Goal: Check status: Check status

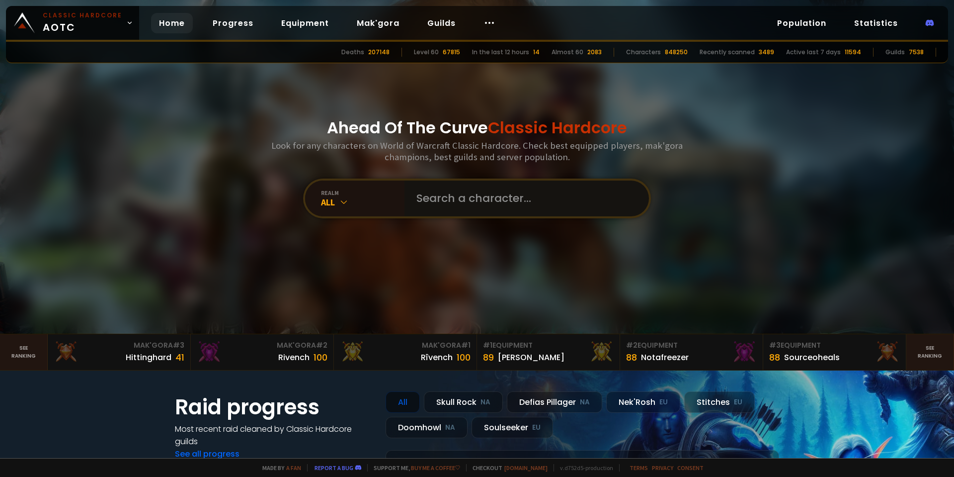
click at [468, 188] on input "text" at bounding box center [523, 198] width 227 height 36
click at [373, 194] on div "realm" at bounding box center [362, 192] width 83 height 7
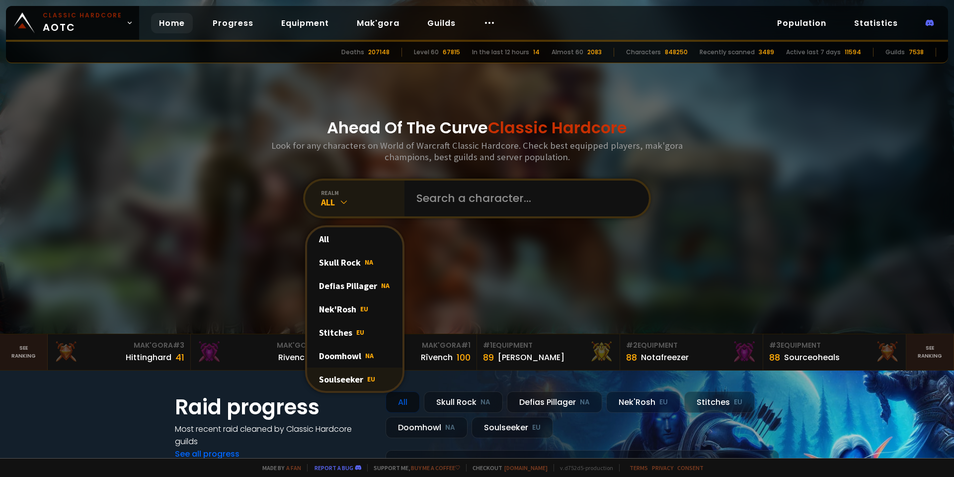
click at [340, 377] on div "Soulseeker EU" at bounding box center [354, 378] width 95 height 23
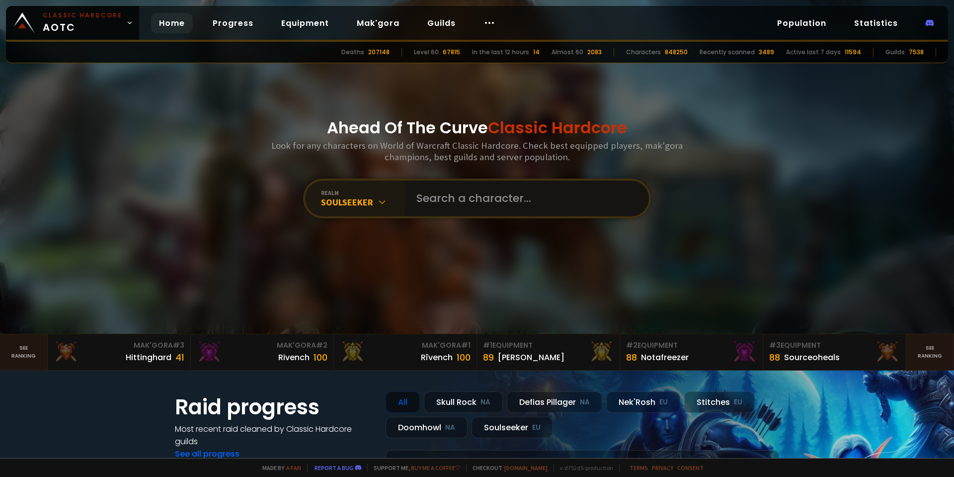
click at [470, 205] on input "text" at bounding box center [523, 198] width 227 height 36
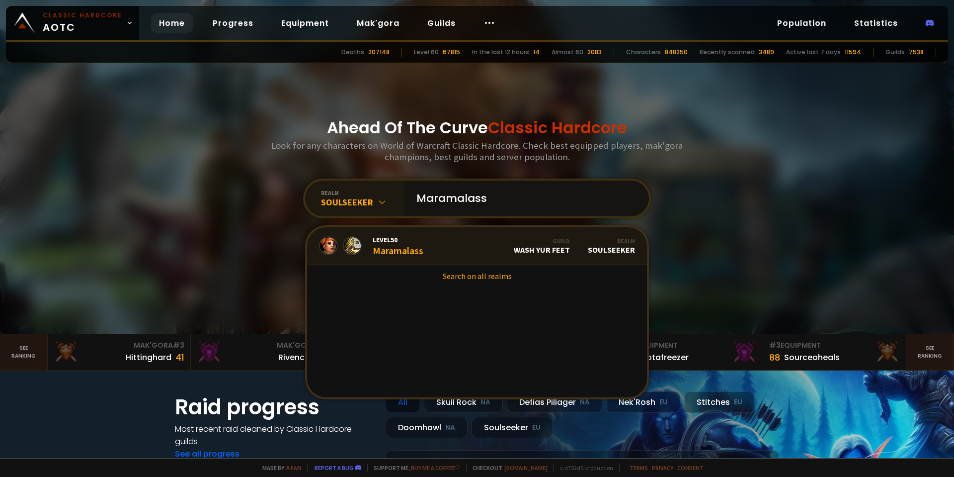
type input "Maramalass"
click at [451, 240] on link "Level 50 Maramalass Guild Wash Yur Feet Realm Soulseeker" at bounding box center [477, 246] width 340 height 38
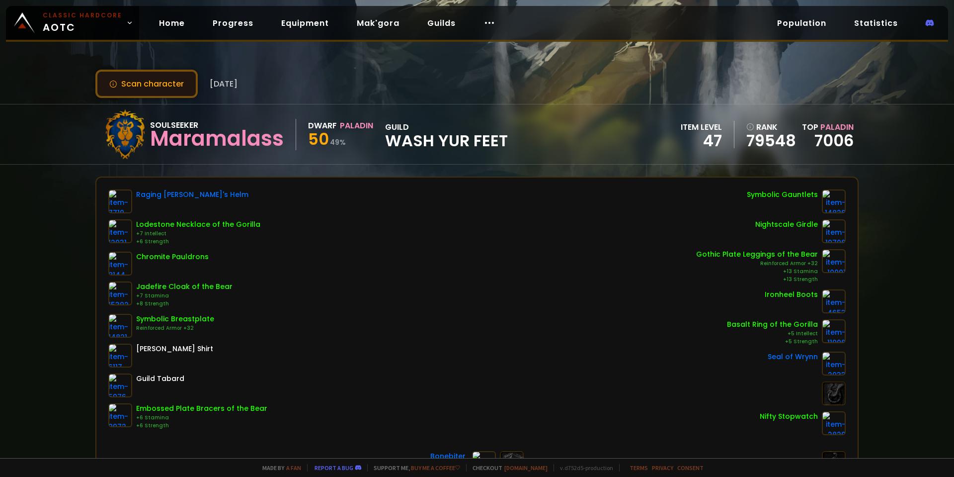
click at [153, 85] on button "Scan character" at bounding box center [146, 84] width 102 height 28
click at [234, 85] on span "[DATE]" at bounding box center [224, 84] width 28 height 12
click at [154, 86] on button "Scan character" at bounding box center [146, 84] width 102 height 28
click at [157, 90] on button "Scan character" at bounding box center [146, 84] width 102 height 28
click at [160, 86] on button "Scan character" at bounding box center [146, 84] width 102 height 28
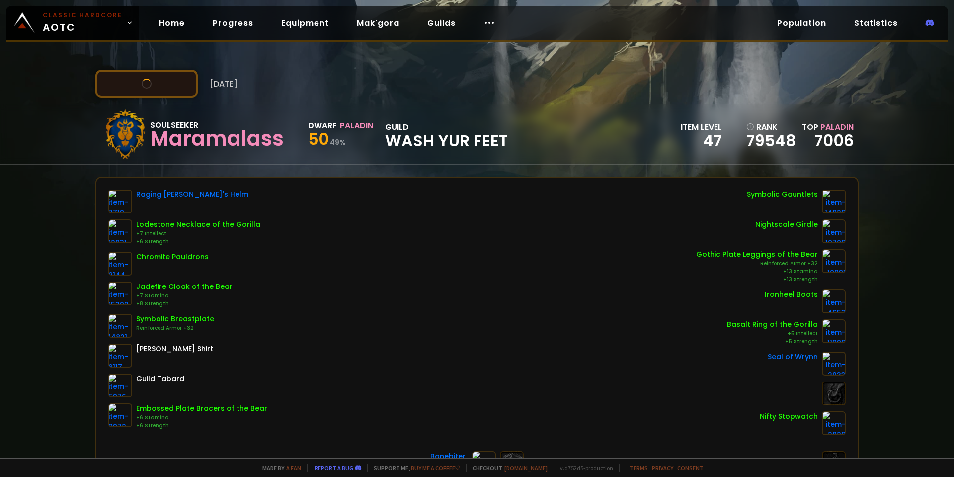
click at [160, 86] on button "Scan character" at bounding box center [146, 84] width 102 height 28
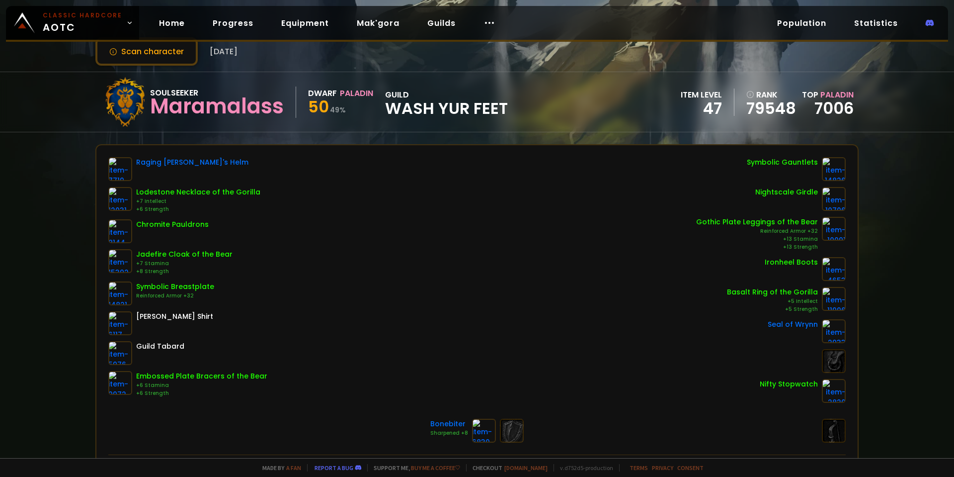
scroll to position [50, 0]
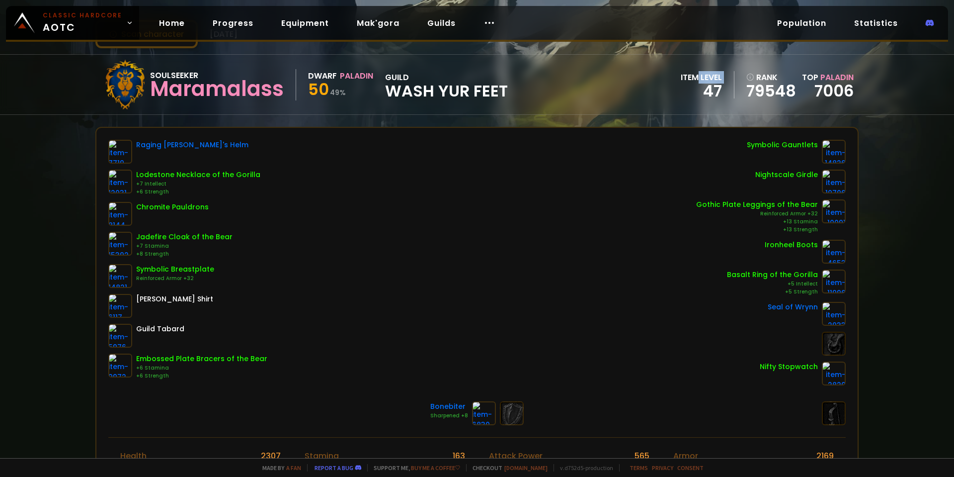
drag, startPoint x: 695, startPoint y: 85, endPoint x: 698, endPoint y: 92, distance: 7.3
click at [698, 92] on div "item level 47" at bounding box center [708, 84] width 54 height 27
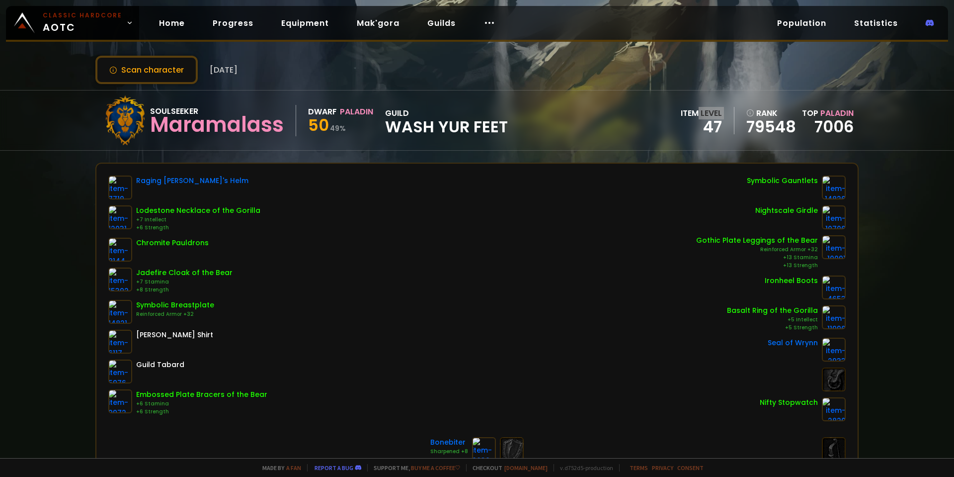
scroll to position [0, 0]
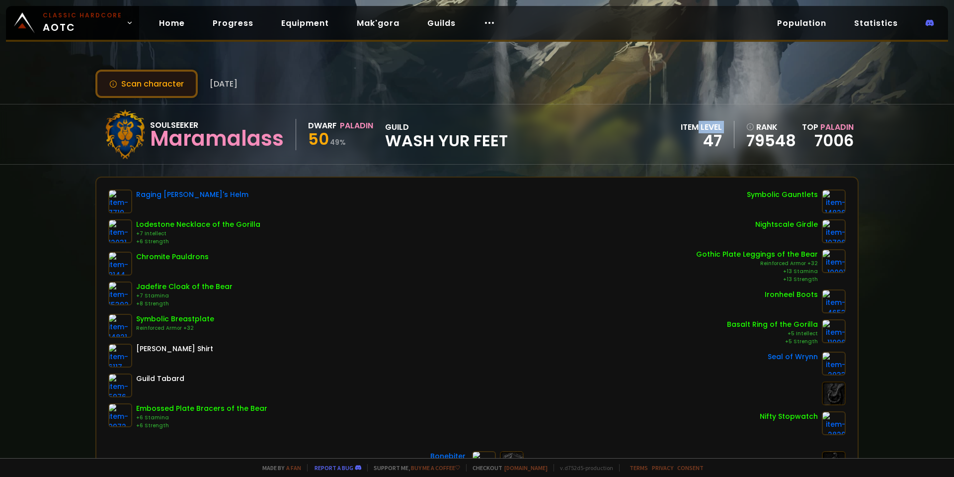
click at [165, 80] on button "Scan character" at bounding box center [146, 84] width 102 height 28
click at [135, 76] on button "Scan character" at bounding box center [146, 84] width 102 height 28
click at [139, 81] on button "Scan character" at bounding box center [146, 84] width 102 height 28
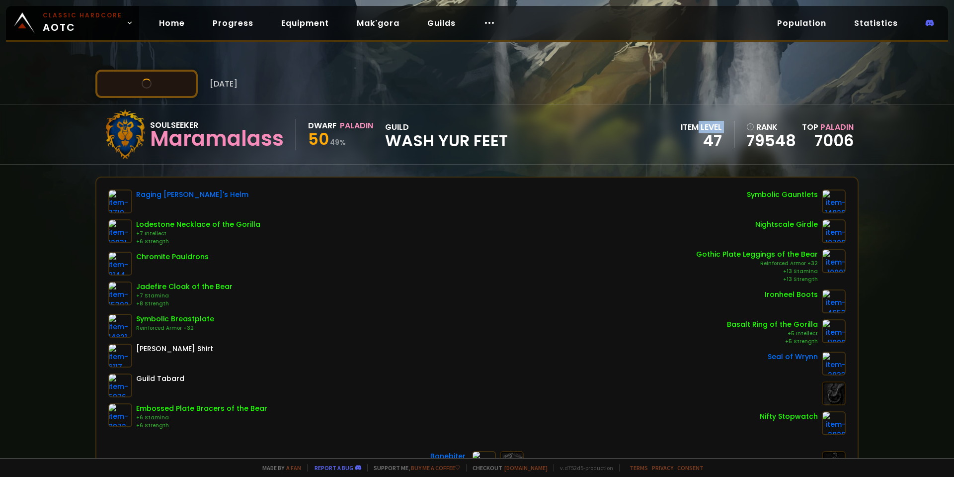
click at [139, 81] on button "Scan character" at bounding box center [146, 84] width 102 height 28
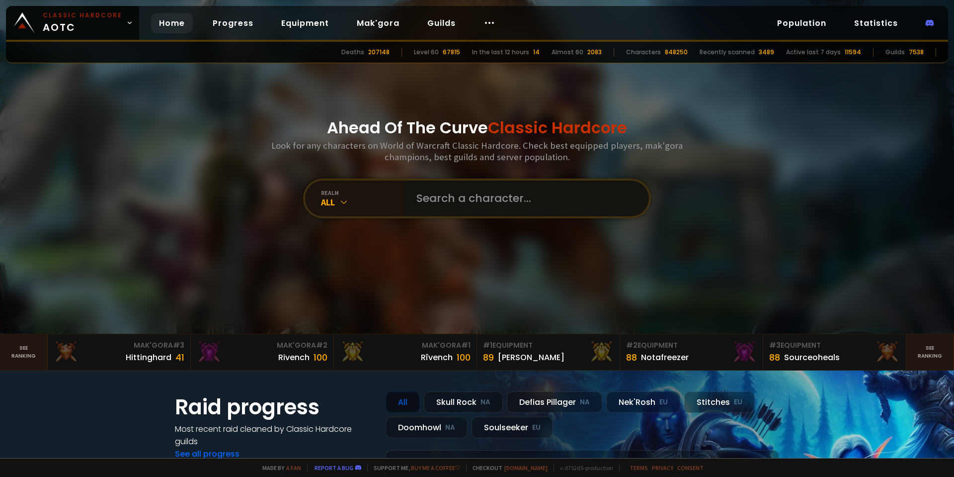
click at [413, 199] on input "text" at bounding box center [523, 198] width 227 height 36
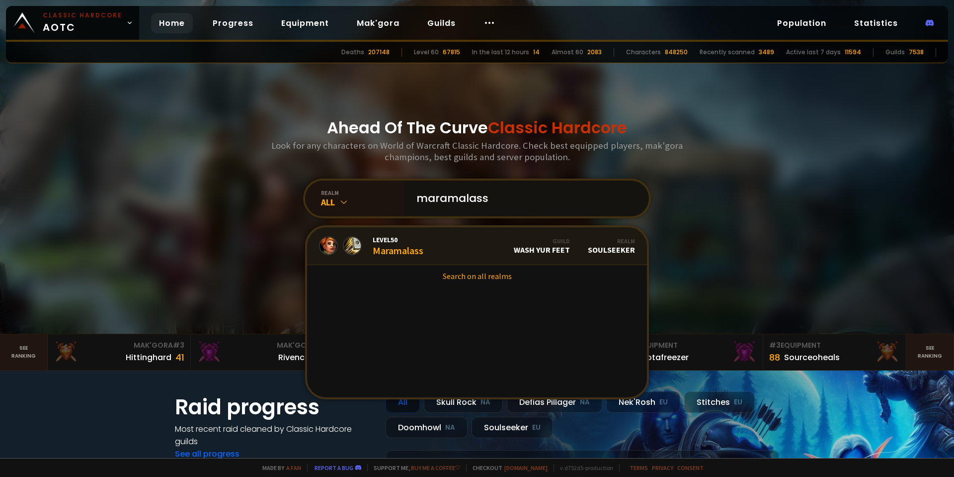
type input "maramalass"
click at [430, 247] on link "Level 50 Maramalass Guild Wash Yur Feet Realm Soulseeker" at bounding box center [477, 246] width 340 height 38
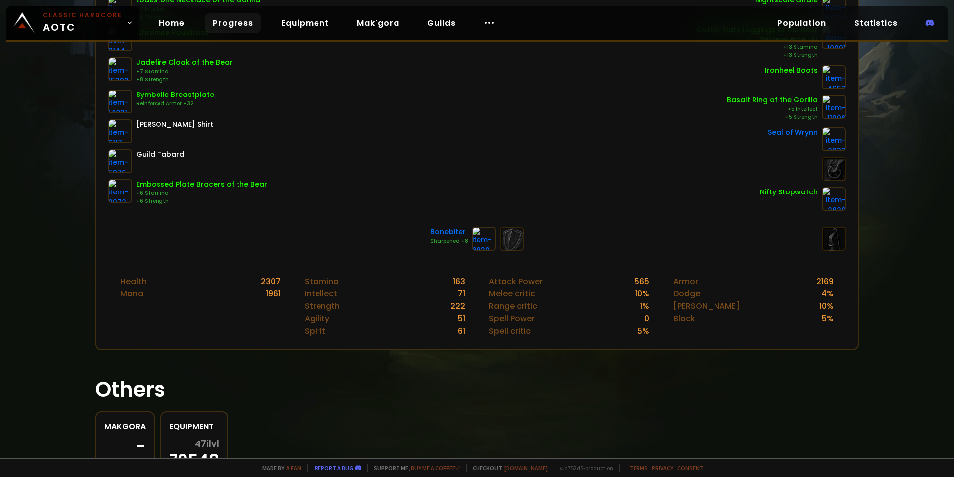
scroll to position [76, 0]
